Goal: Task Accomplishment & Management: Manage account settings

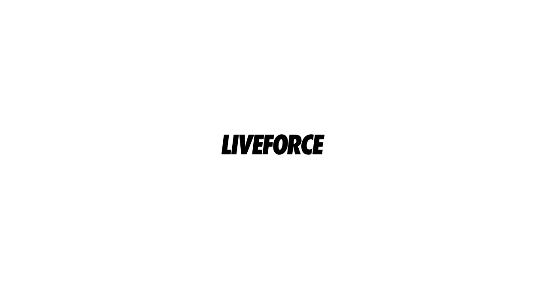
click at [220, 231] on html at bounding box center [273, 144] width 546 height 289
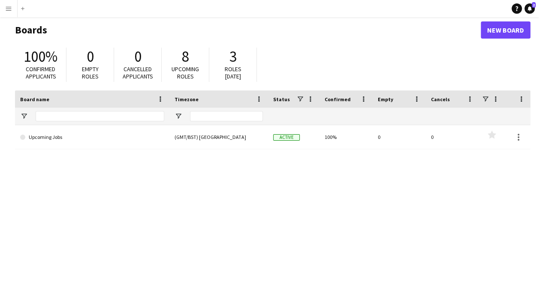
scroll to position [38, 0]
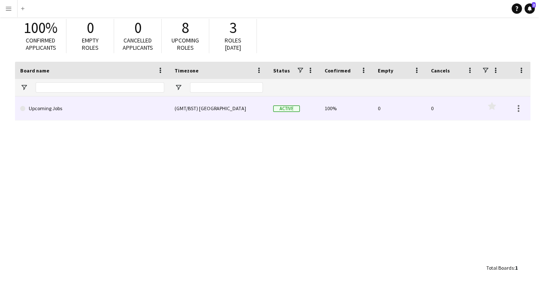
click at [192, 117] on div "(GMT/BST) London" at bounding box center [218, 109] width 99 height 24
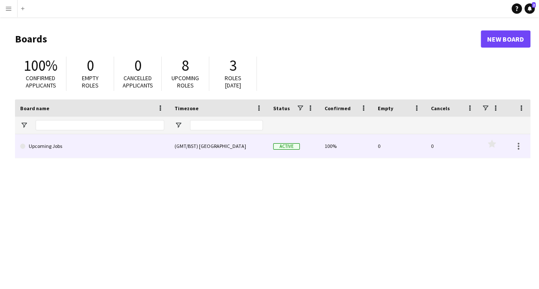
click at [33, 147] on link "Upcoming Jobs" at bounding box center [92, 146] width 144 height 24
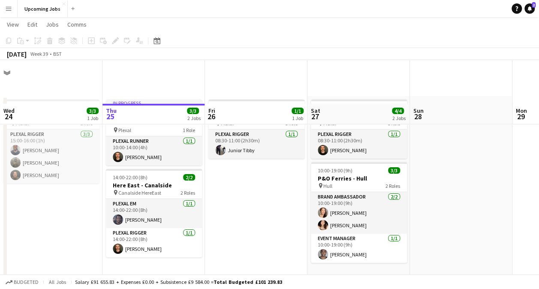
scroll to position [46, 0]
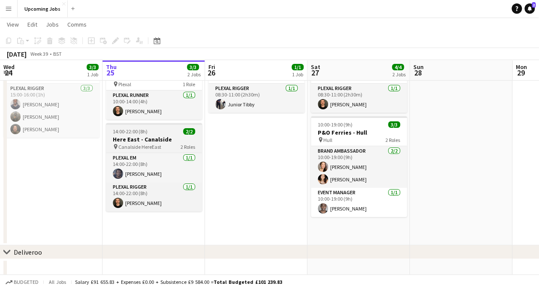
click at [192, 134] on span "2/2" at bounding box center [189, 131] width 12 height 6
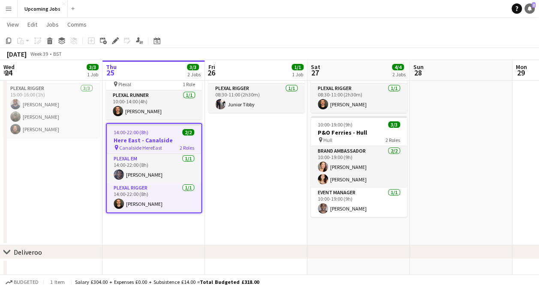
click at [530, 12] on link "Notifications 2" at bounding box center [530, 8] width 10 height 10
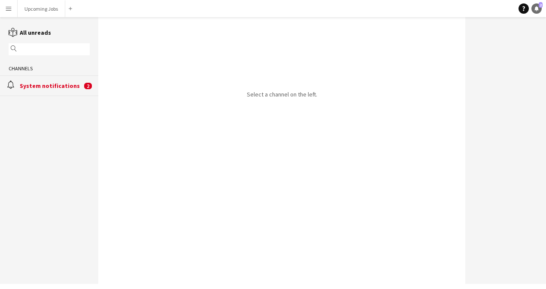
click at [538, 9] on icon at bounding box center [536, 8] width 4 height 4
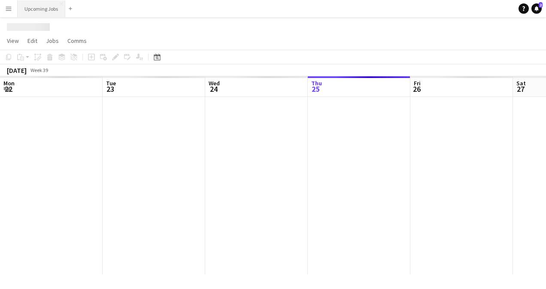
scroll to position [0, 205]
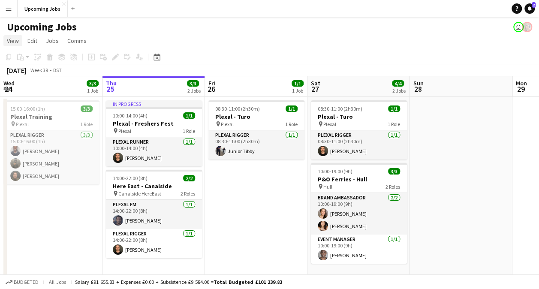
click at [16, 41] on span "View" at bounding box center [13, 41] width 12 height 8
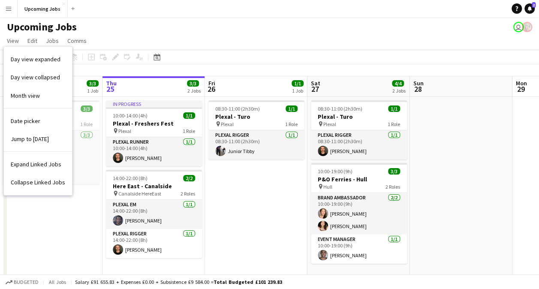
click at [63, 30] on h1 "Upcoming Jobs" at bounding box center [42, 27] width 70 height 13
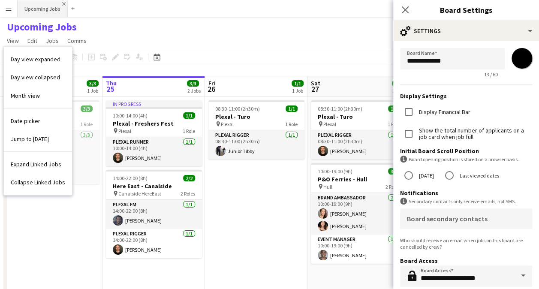
click at [63, 4] on app-icon "Close" at bounding box center [63, 3] width 3 height 3
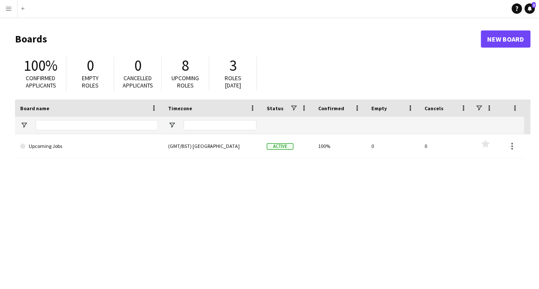
click at [12, 13] on button "Menu" at bounding box center [8, 8] width 17 height 17
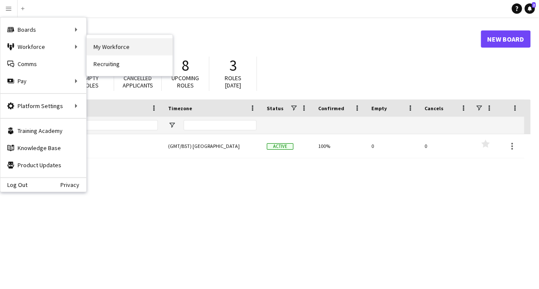
click at [109, 51] on link "My Workforce" at bounding box center [130, 46] width 86 height 17
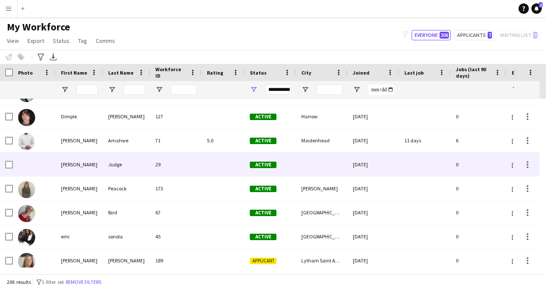
scroll to position [1053, 0]
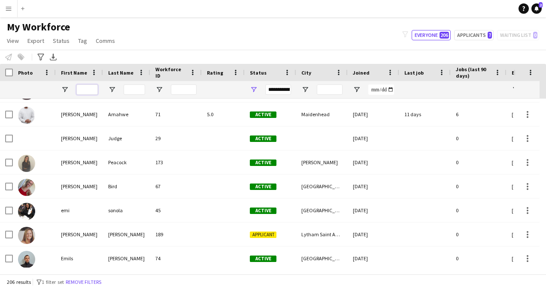
click at [92, 88] on input "First Name Filter Input" at bounding box center [86, 90] width 21 height 10
click at [135, 87] on input "Last Name Filter Input" at bounding box center [134, 90] width 21 height 10
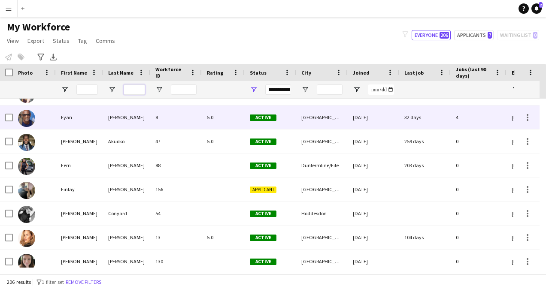
scroll to position [0, 0]
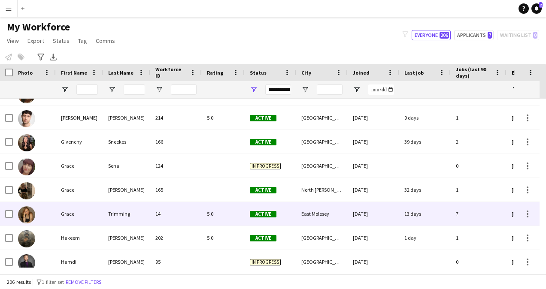
click at [157, 214] on div "14" at bounding box center [175, 214] width 51 height 24
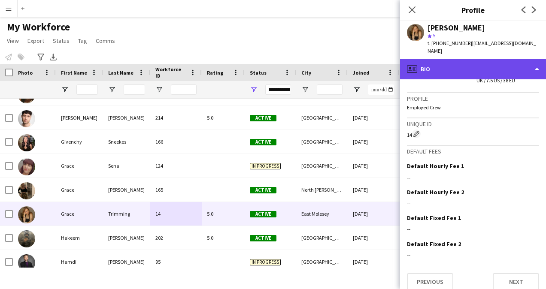
click at [427, 59] on div "profile Bio" at bounding box center [473, 69] width 146 height 21
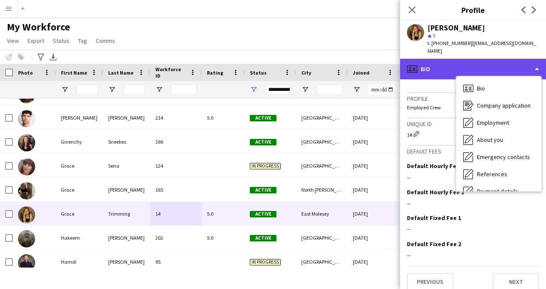
click at [427, 59] on div "profile Bio" at bounding box center [473, 69] width 146 height 21
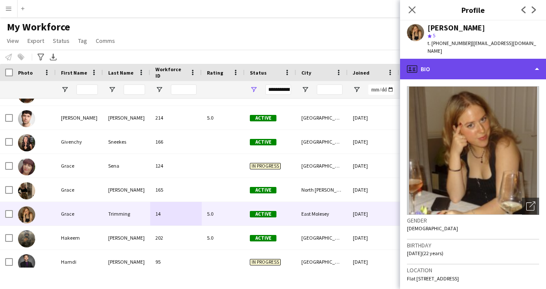
click at [539, 59] on div "profile Bio" at bounding box center [473, 69] width 146 height 21
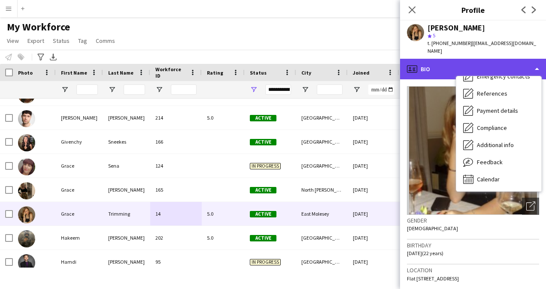
click at [520, 59] on div "profile Bio" at bounding box center [473, 69] width 146 height 21
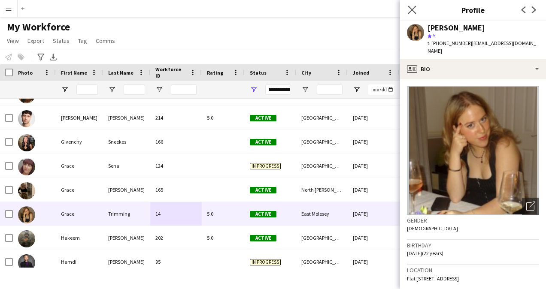
click at [415, 11] on icon "Close pop-in" at bounding box center [412, 10] width 8 height 8
